Goal: Task Accomplishment & Management: Manage account settings

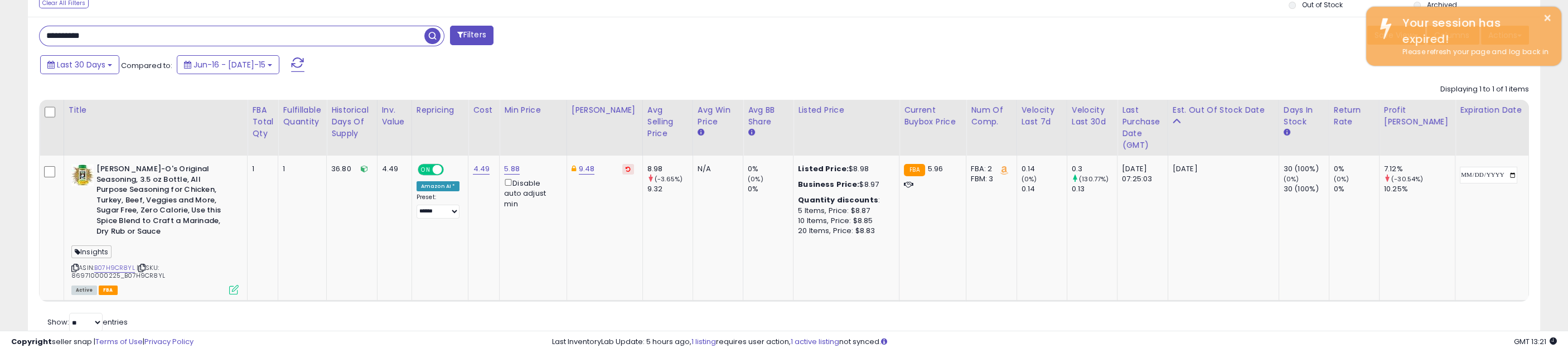
scroll to position [229, 878]
